Goal: Information Seeking & Learning: Learn about a topic

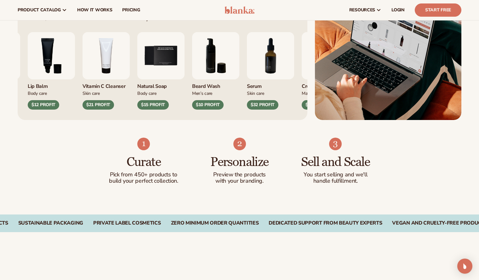
scroll to position [94, 0]
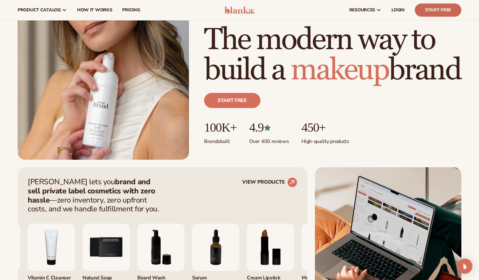
click at [445, 8] on link "Start Free" at bounding box center [438, 9] width 47 height 13
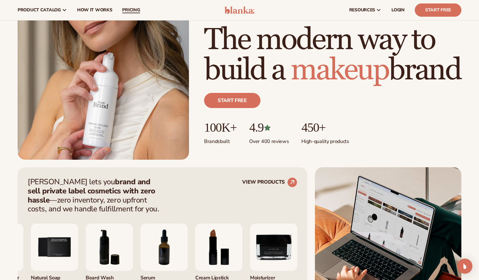
click at [130, 9] on span "pricing" at bounding box center [131, 10] width 18 height 5
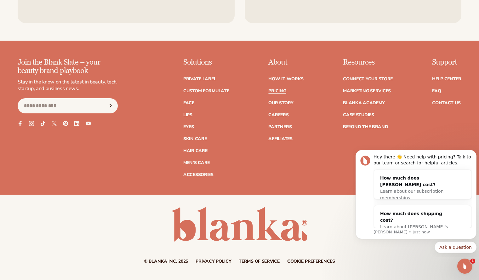
scroll to position [1322, 0]
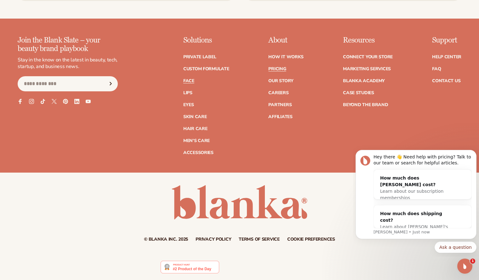
click at [188, 82] on link "Face" at bounding box center [188, 81] width 11 height 4
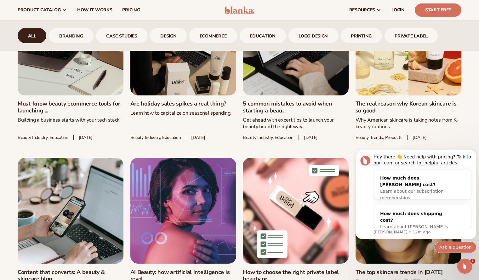
scroll to position [644, 0]
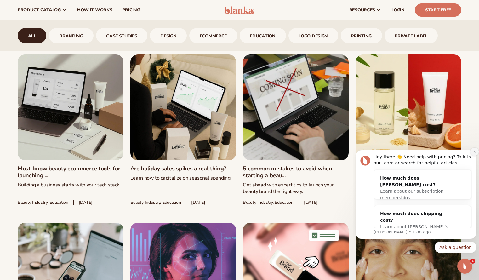
click at [472, 150] on button "Dismiss notification" at bounding box center [474, 152] width 8 height 8
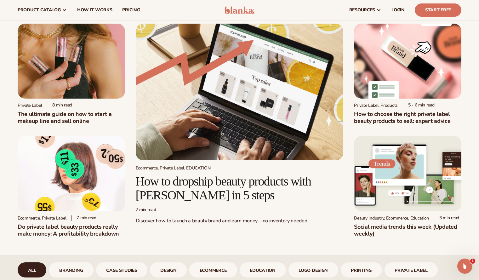
scroll to position [0, 0]
